Goal: Browse casually: Explore the website without a specific task or goal

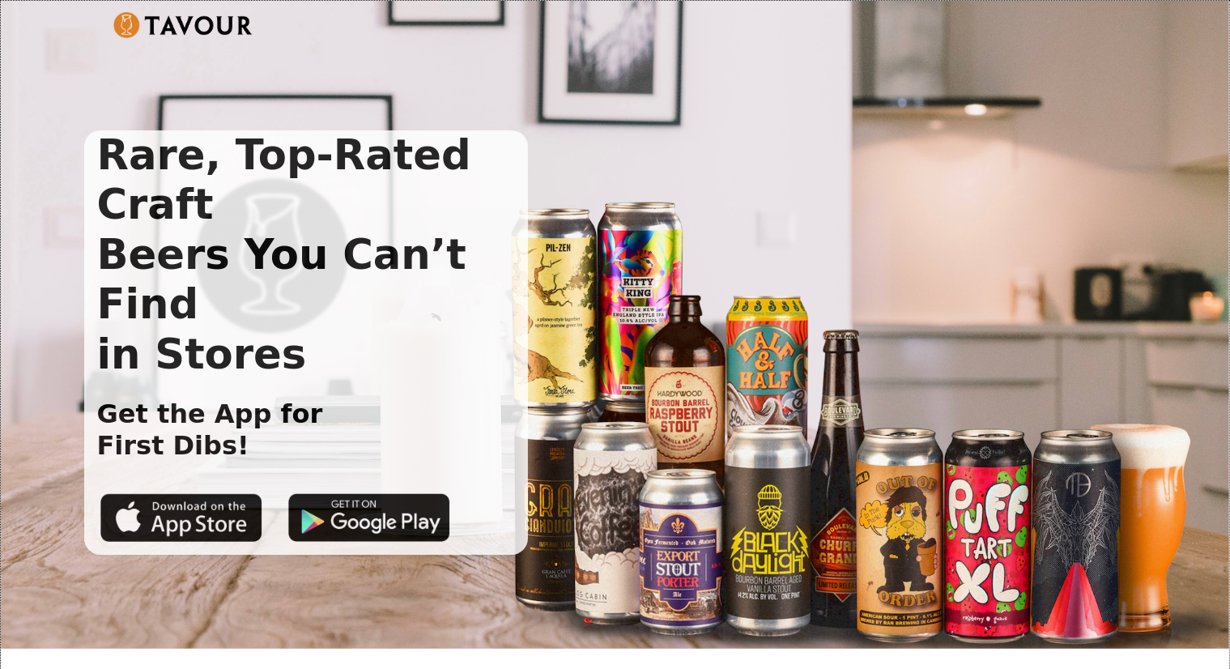
click at [161, 102] on div "Rare, Top-Rated Craft Beers You Can’t Find in Stores Get the App for First Dibs!" at bounding box center [602, 310] width 1036 height 489
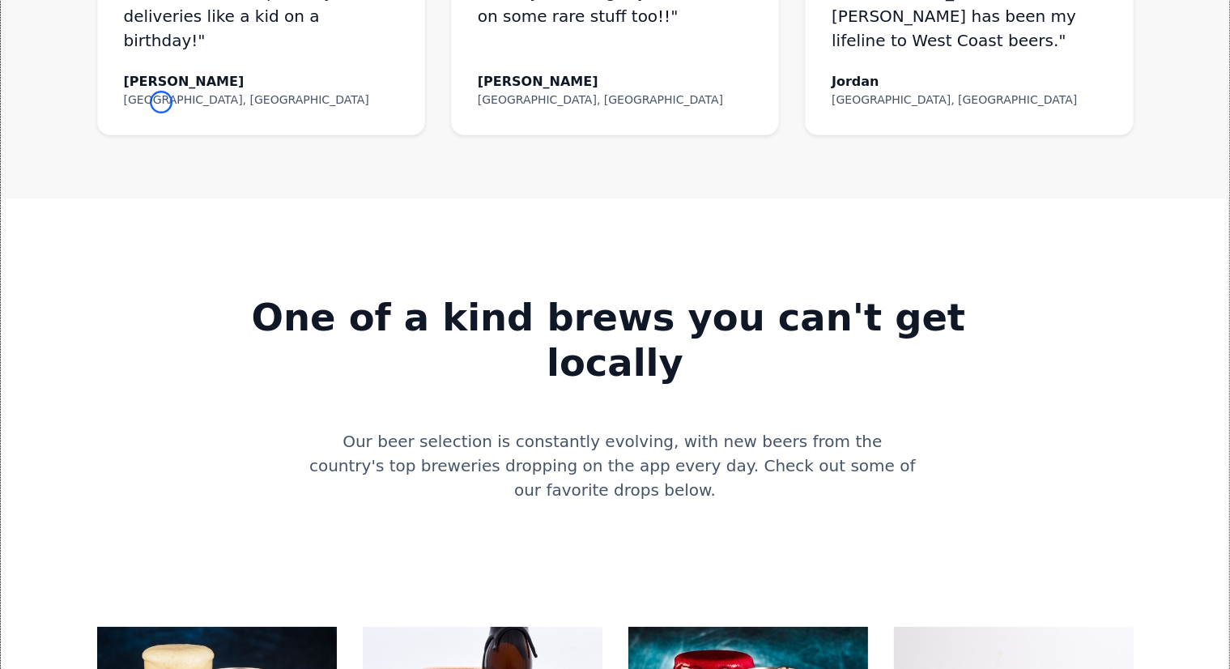
scroll to position [1220, 0]
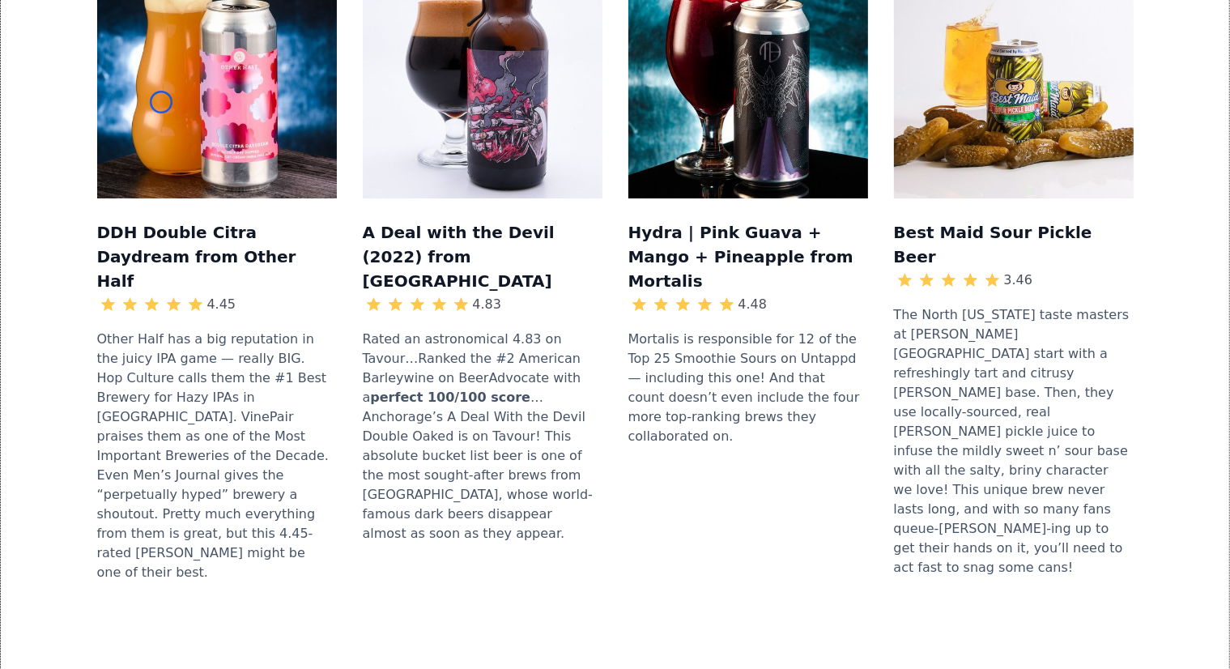
click at [161, 293] on div at bounding box center [152, 304] width 22 height 22
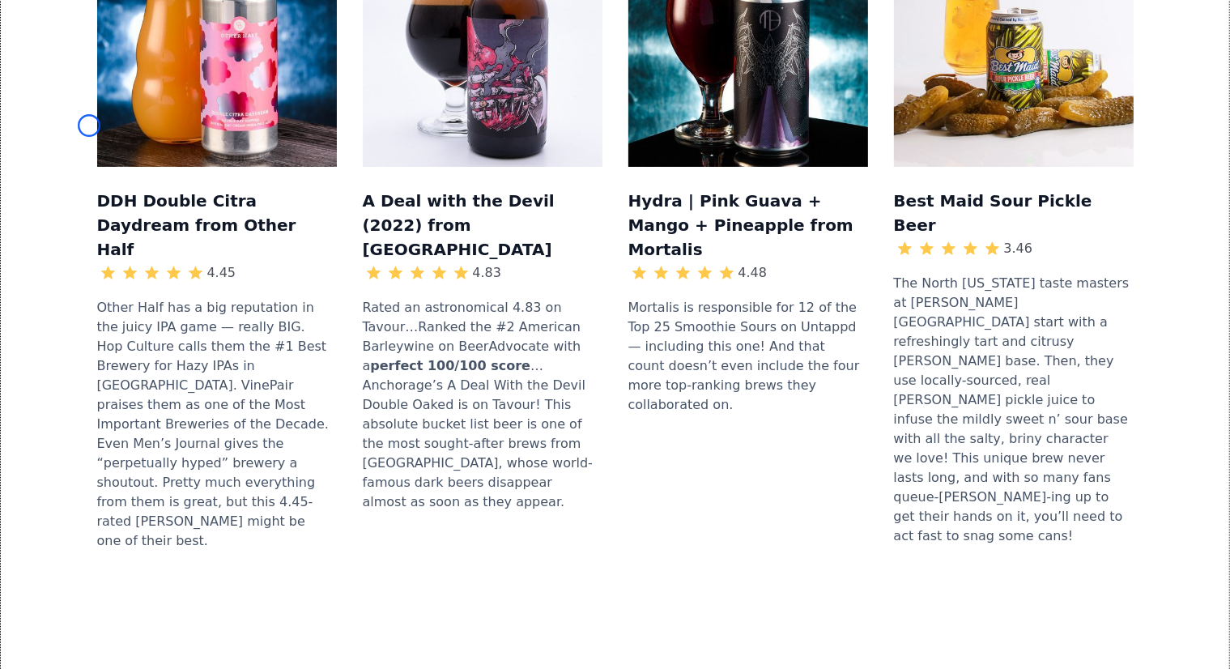
click at [89, 125] on div "DDH Double Citra Daydream from Other Half 4.45 Other Half has a big reputation …" at bounding box center [615, 245] width 1176 height 741
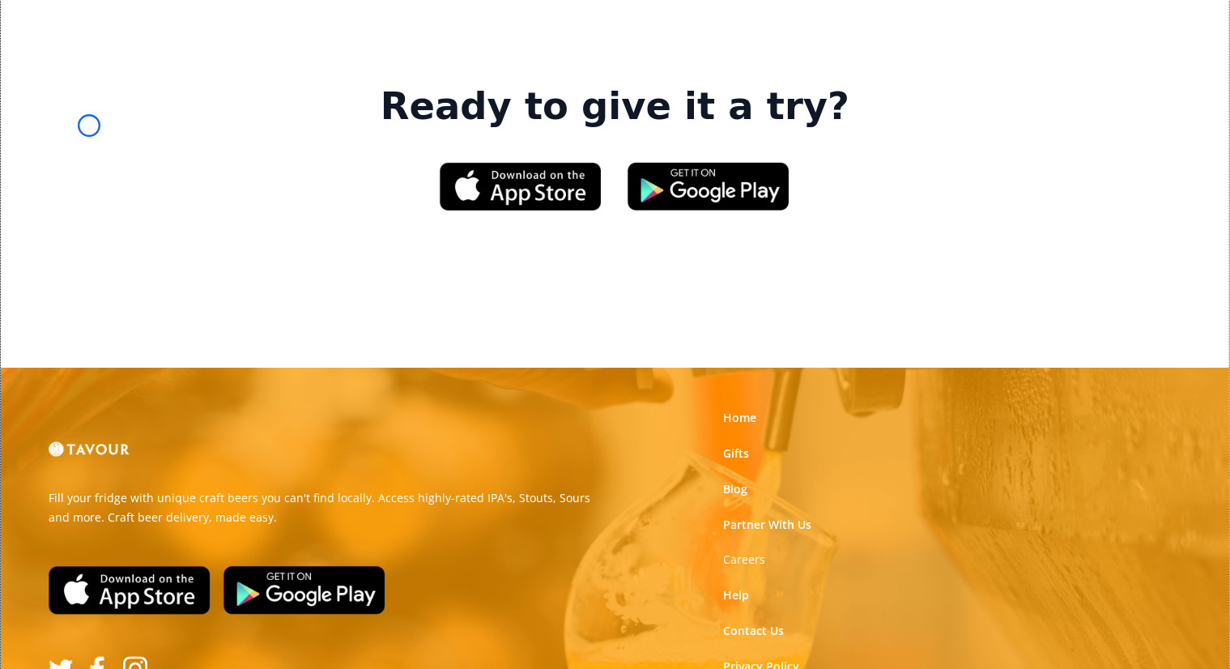
click at [89, 367] on div "Fill your fridge with unique craft beers you can't find locally. Access highly-…" at bounding box center [614, 574] width 1157 height 414
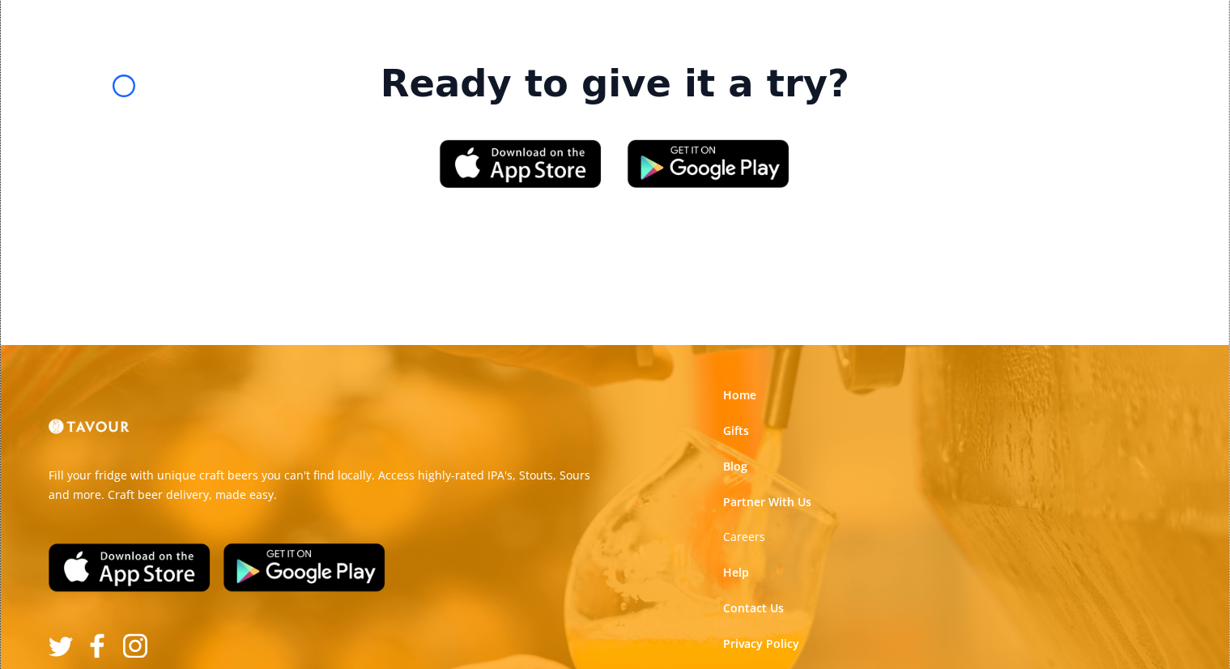
click at [124, 86] on div "Ready to give it a try?" at bounding box center [615, 171] width 1228 height 348
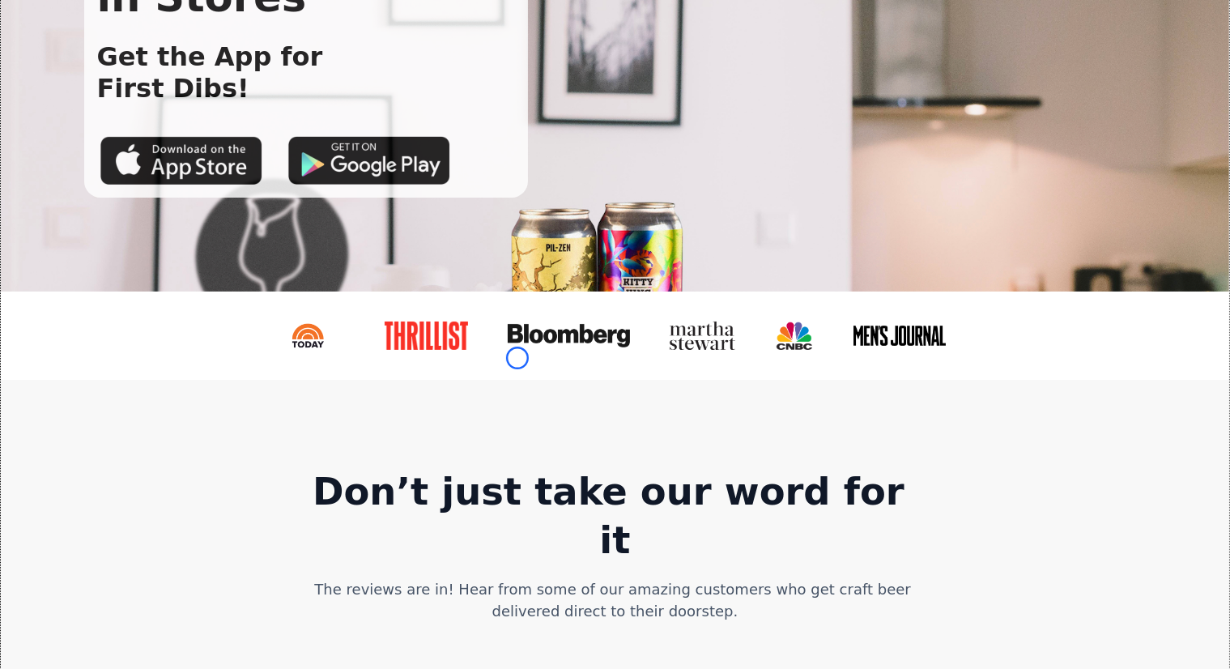
click at [517, 358] on link at bounding box center [575, 335] width 160 height 49
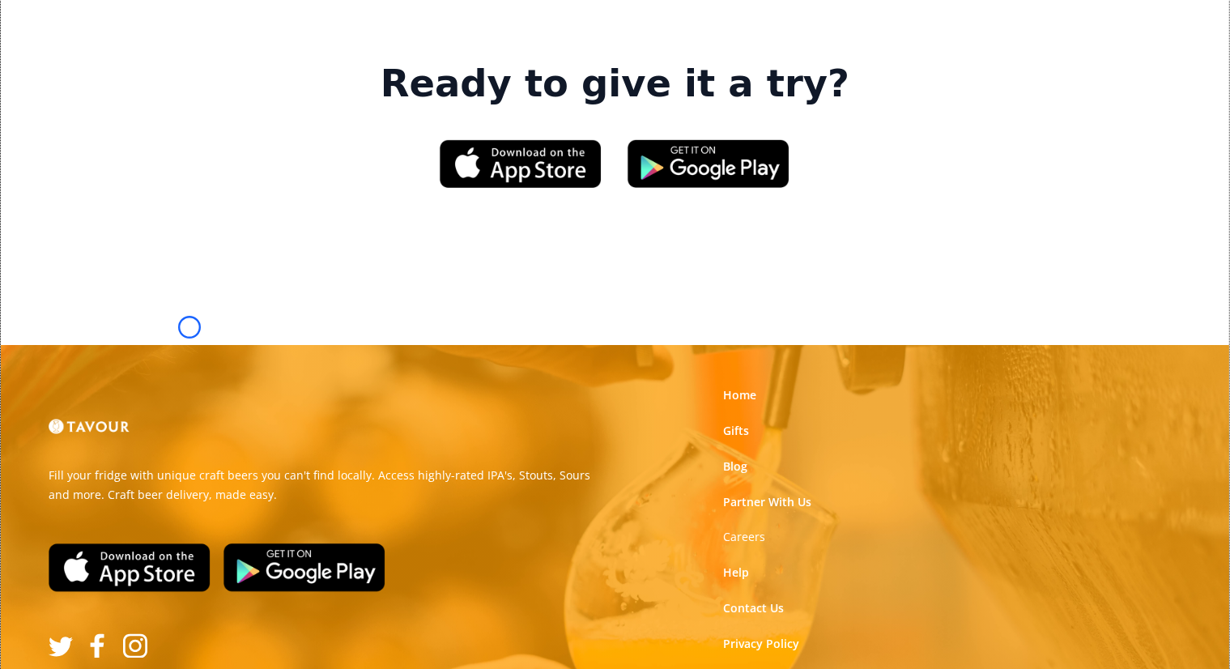
click at [189, 543] on img at bounding box center [130, 567] width 162 height 49
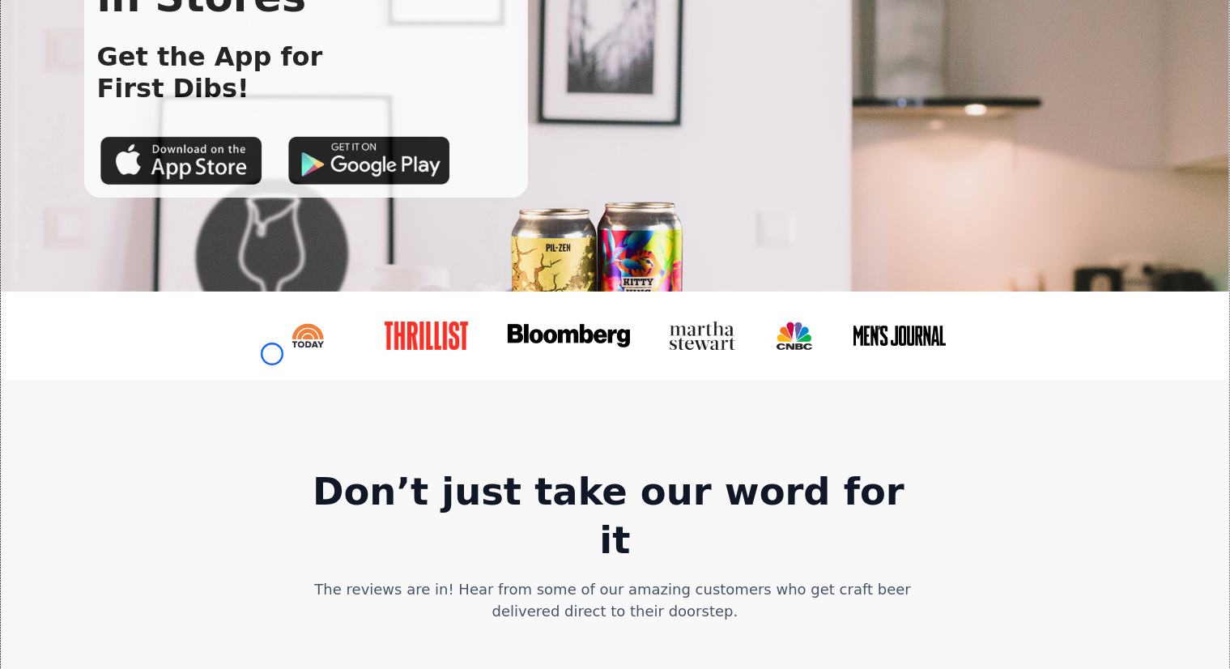
click at [272, 354] on link at bounding box center [314, 335] width 113 height 54
